Goal: Information Seeking & Learning: Find specific fact

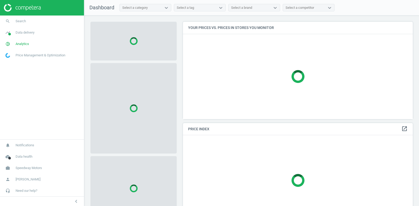
scroll to position [97, 230]
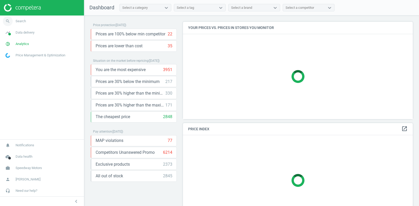
click at [18, 20] on span "Search" at bounding box center [21, 21] width 10 height 5
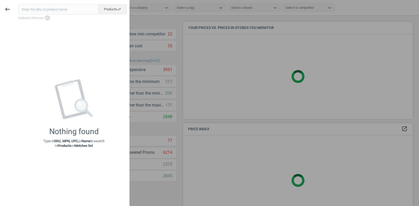
click at [39, 11] on input "text" at bounding box center [58, 9] width 80 height 10
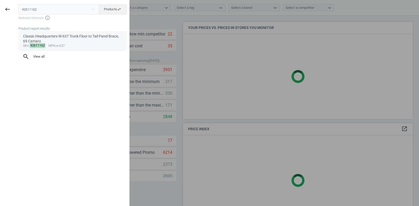
type input "92611162"
click at [49, 37] on div "Classic Headquarters W-637 Trunk Floor to Tail Panel Brace, 69 Camaro" at bounding box center [72, 39] width 99 height 10
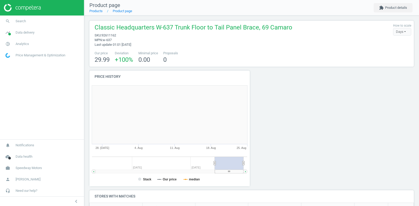
scroll to position [104, 160]
click at [394, 6] on button "extension Product details" at bounding box center [393, 7] width 39 height 9
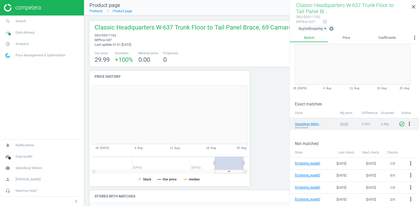
scroll to position [0, 0]
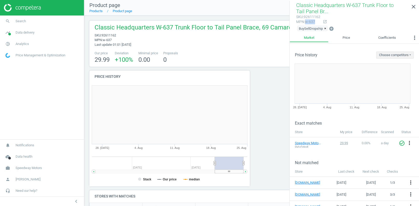
drag, startPoint x: 306, startPoint y: 21, endPoint x: 317, endPoint y: 24, distance: 10.9
click at [317, 24] on div "mpn : w-637" at bounding box center [308, 21] width 24 height 5
copy div "w-637"
click at [415, 7] on icon "close" at bounding box center [413, 7] width 6 height 6
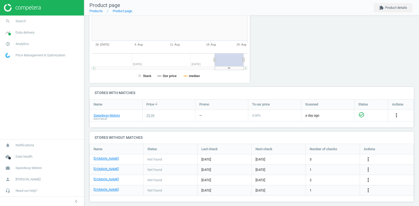
scroll to position [104, 0]
click at [110, 113] on link "Speedway Motors" at bounding box center [107, 115] width 26 height 5
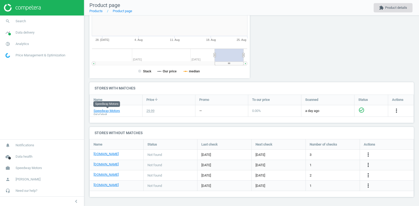
click at [379, 8] on icon "extension" at bounding box center [381, 7] width 5 height 5
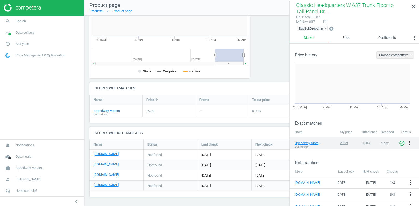
scroll to position [19, 0]
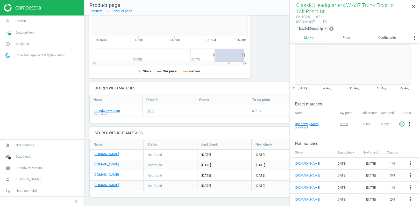
click at [256, 127] on h4 "Stores without matches" at bounding box center [251, 133] width 324 height 12
click at [415, 9] on icon "close" at bounding box center [413, 7] width 6 height 6
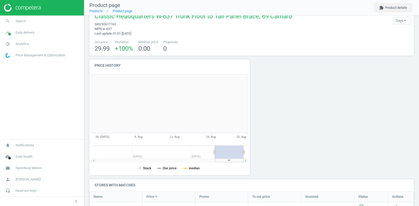
scroll to position [0, 0]
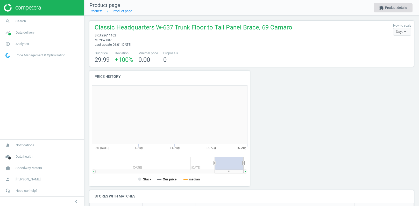
click at [397, 8] on button "extension Product details" at bounding box center [393, 7] width 39 height 9
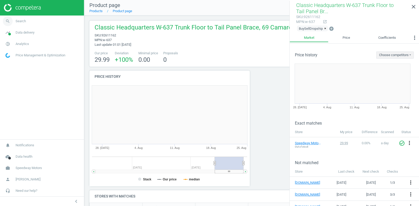
click at [23, 20] on span "Search" at bounding box center [21, 21] width 10 height 5
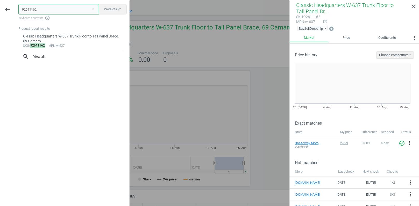
click at [45, 10] on input "92611162" at bounding box center [58, 9] width 81 height 10
paste input "10610174"
type input "10610174"
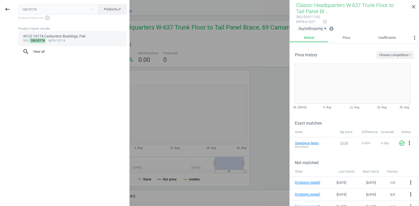
click at [82, 42] on div "sku : 10610174 mpn :10174" at bounding box center [72, 41] width 99 height 4
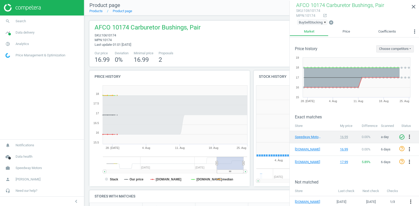
scroll to position [104, 78]
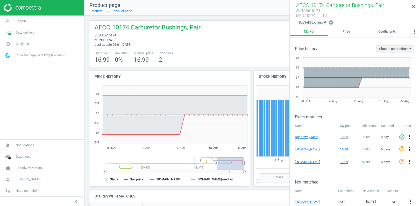
click at [308, 16] on div "mpn : 10174" at bounding box center [308, 15] width 24 height 5
copy div "10174"
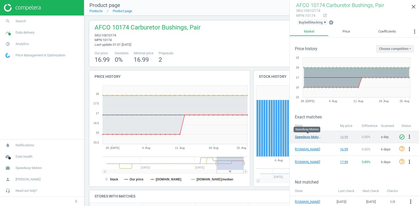
click at [300, 137] on link "Speedway Motors" at bounding box center [308, 137] width 26 height 5
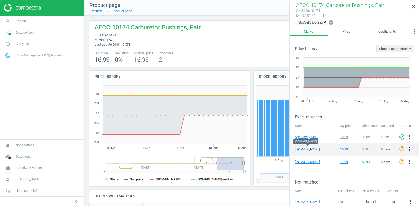
click at [310, 149] on link "[DOMAIN_NAME]" at bounding box center [308, 149] width 26 height 5
